Goal: Check status: Check status

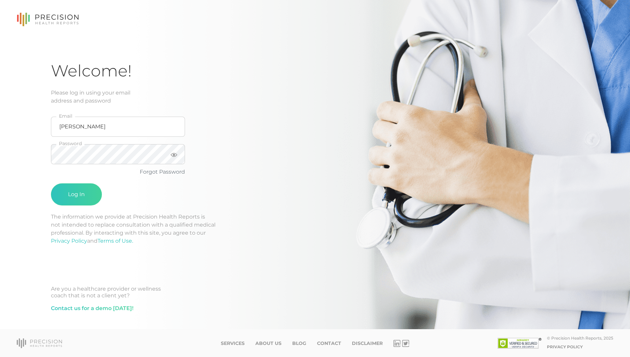
type input "[EMAIL_ADDRESS][DOMAIN_NAME]"
click at [51, 183] on button "Log In" at bounding box center [76, 194] width 51 height 22
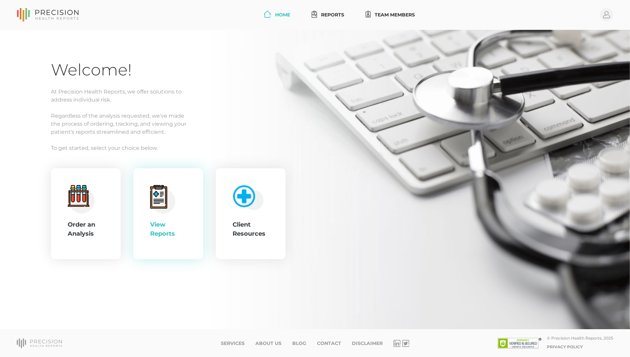
click at [149, 193] on div "View Reports" at bounding box center [168, 213] width 70 height 91
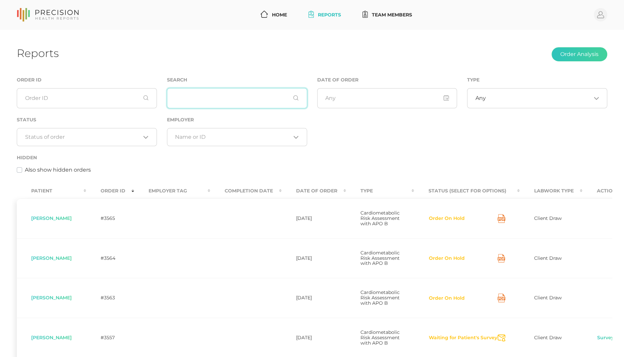
click at [209, 91] on input "text" at bounding box center [237, 98] width 140 height 20
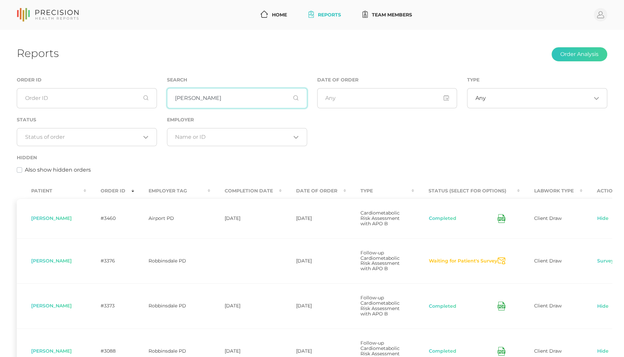
type input "[PERSON_NAME]"
click at [504, 222] on icon at bounding box center [501, 218] width 8 height 9
